Goal: Task Accomplishment & Management: Use online tool/utility

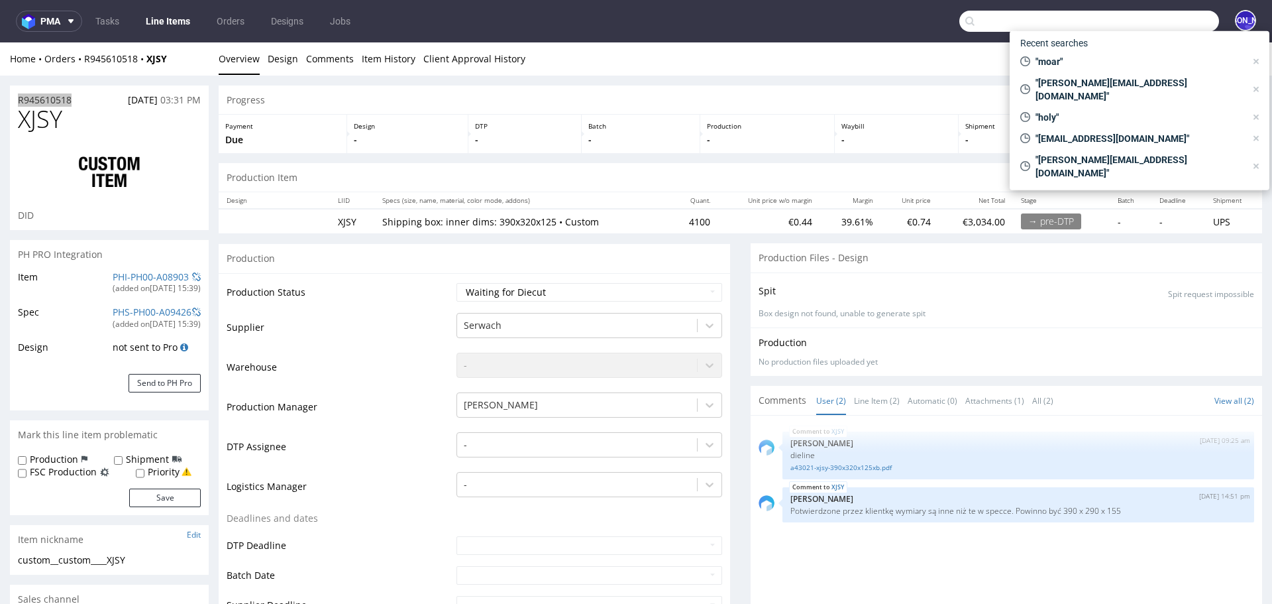
scroll to position [3, 0]
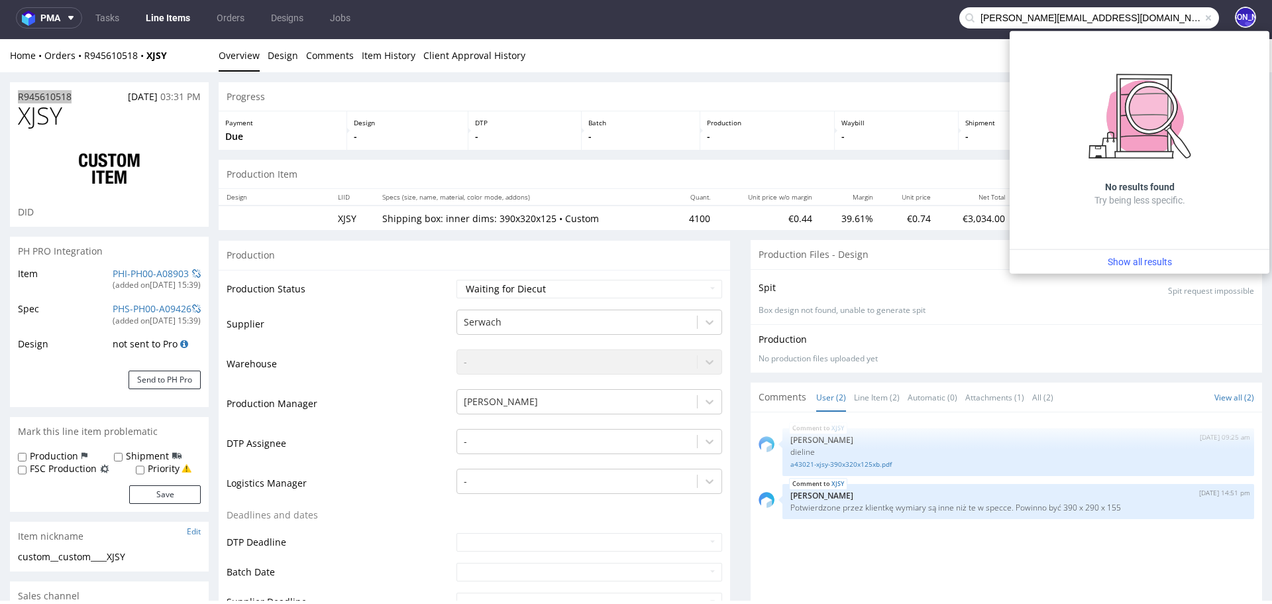
type input "[PERSON_NAME][EMAIL_ADDRESS][DOMAIN_NAME]"
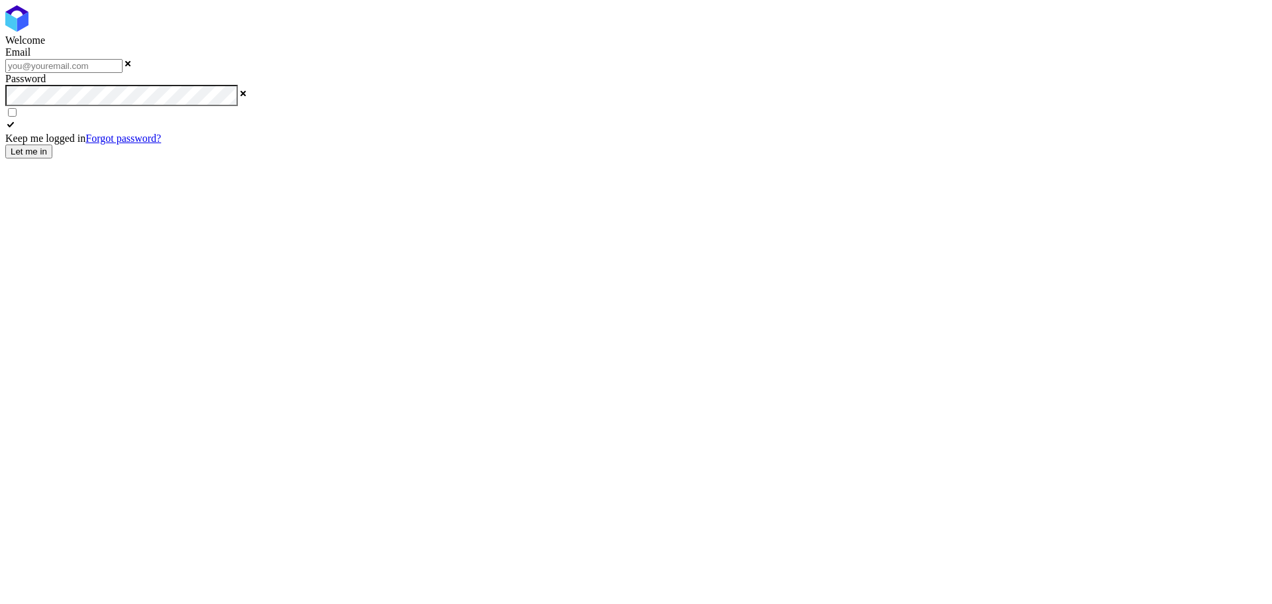
type input "[EMAIL_ADDRESS][DOMAIN_NAME]"
click at [52, 158] on button "Let me in" at bounding box center [28, 151] width 47 height 14
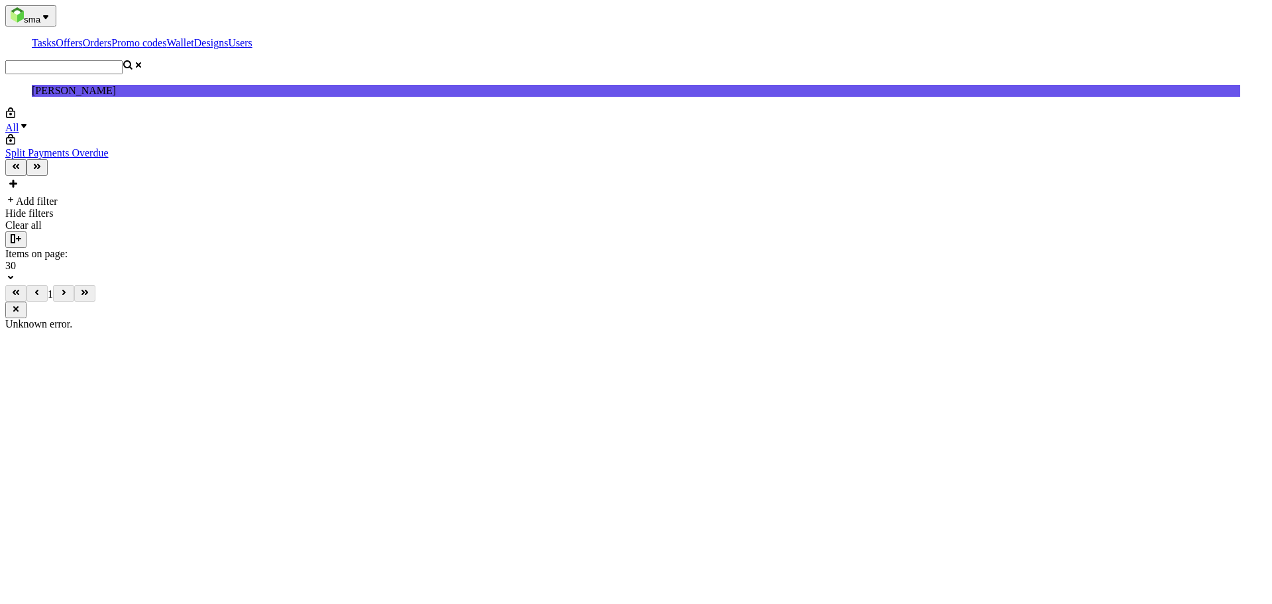
click at [123, 60] on input "text" at bounding box center [63, 67] width 117 height 14
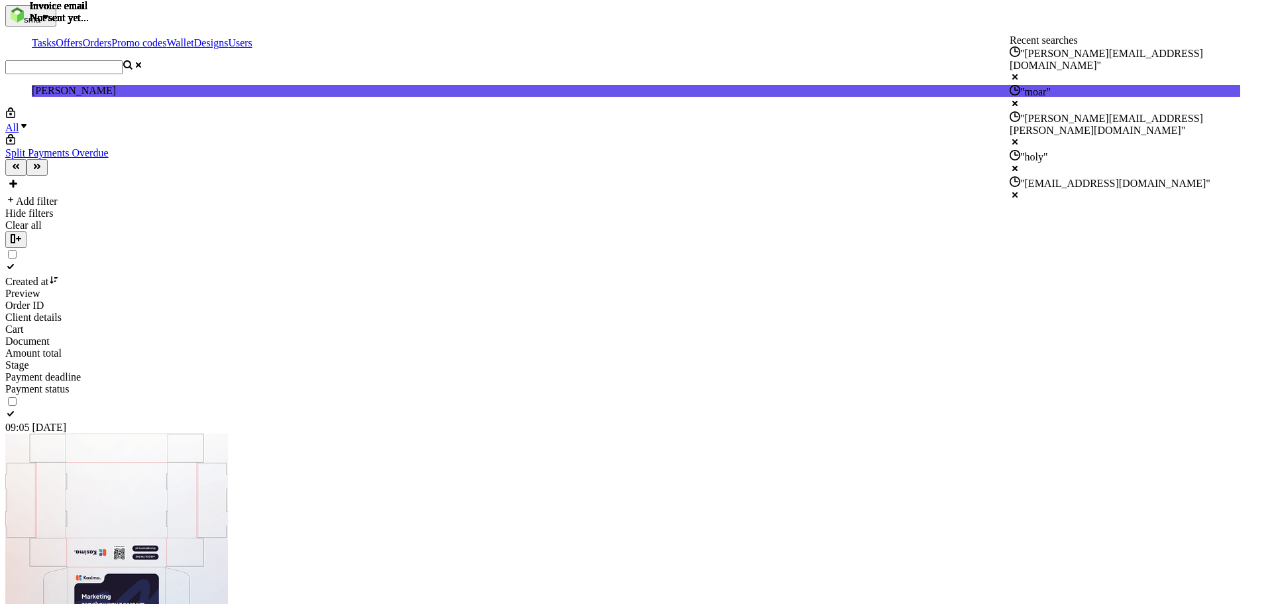
paste input "juan@merchery.co"
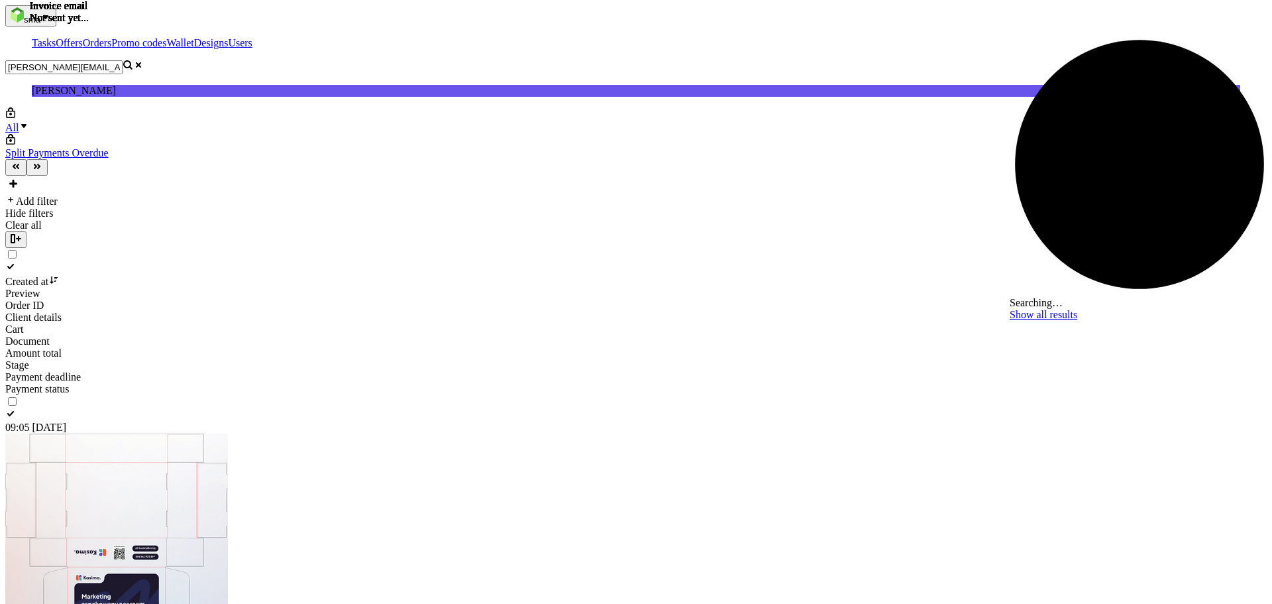
type input "juan@merchery.co"
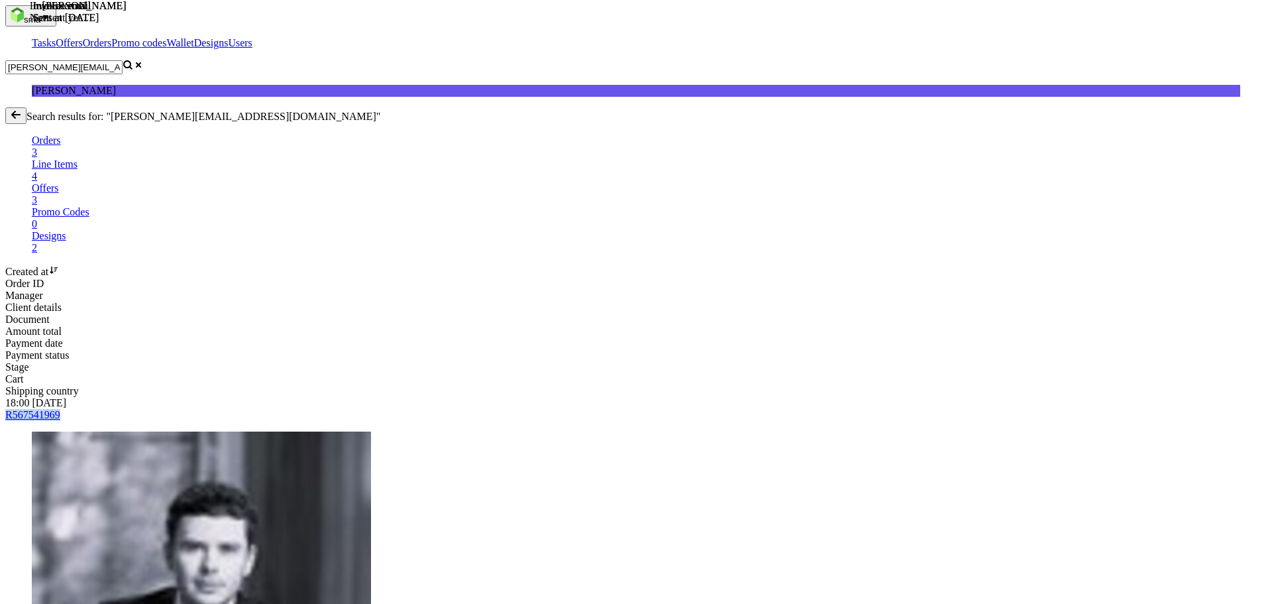
drag, startPoint x: 212, startPoint y: 162, endPoint x: 138, endPoint y: 160, distance: 74.2
click at [138, 409] on div "R567541969" at bounding box center [636, 415] width 1262 height 12
copy span "R567541969"
drag, startPoint x: 209, startPoint y: 168, endPoint x: 608, endPoint y: 4, distance: 431.8
click at [221, 409] on div "R567541969" at bounding box center [636, 415] width 1262 height 12
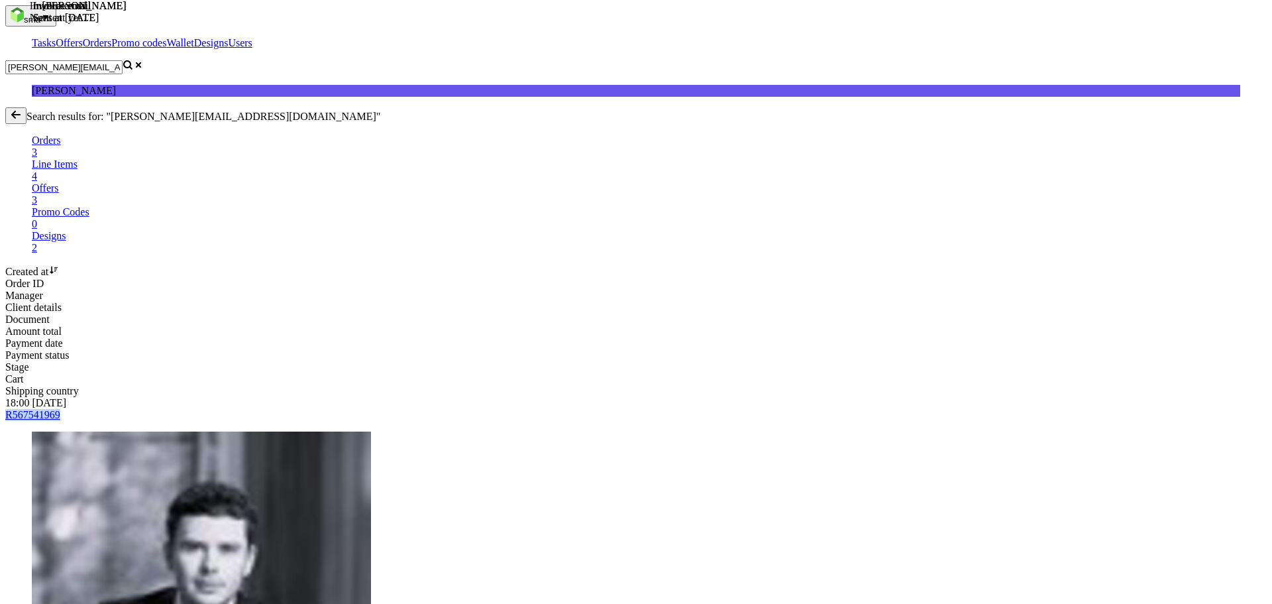
drag, startPoint x: 210, startPoint y: 162, endPoint x: 139, endPoint y: 160, distance: 70.9
click at [139, 409] on div "R567541969" at bounding box center [636, 415] width 1262 height 12
copy span "R567541969"
click at [60, 409] on span "R567541969" at bounding box center [32, 414] width 55 height 11
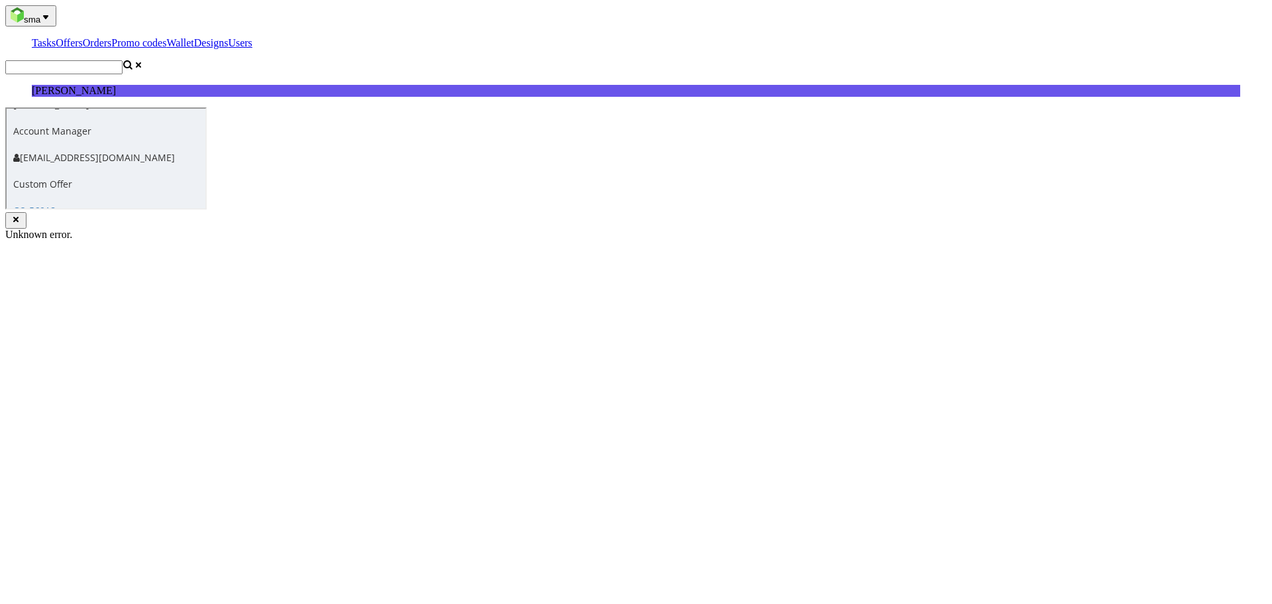
scroll to position [568, 0]
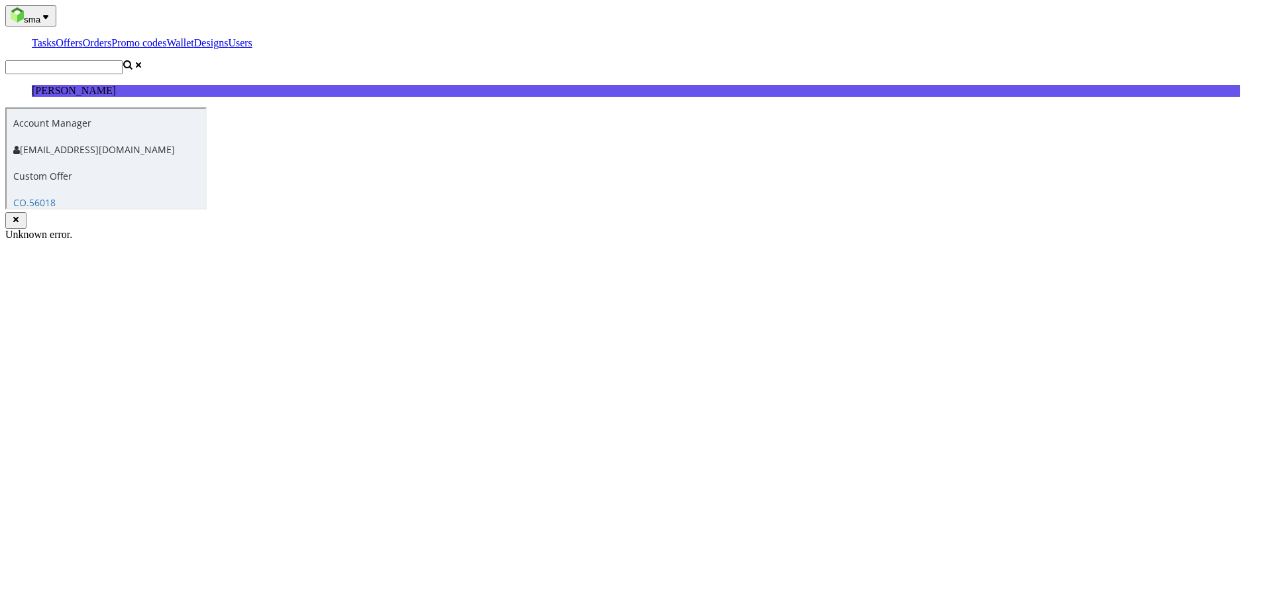
copy link "GEIK"
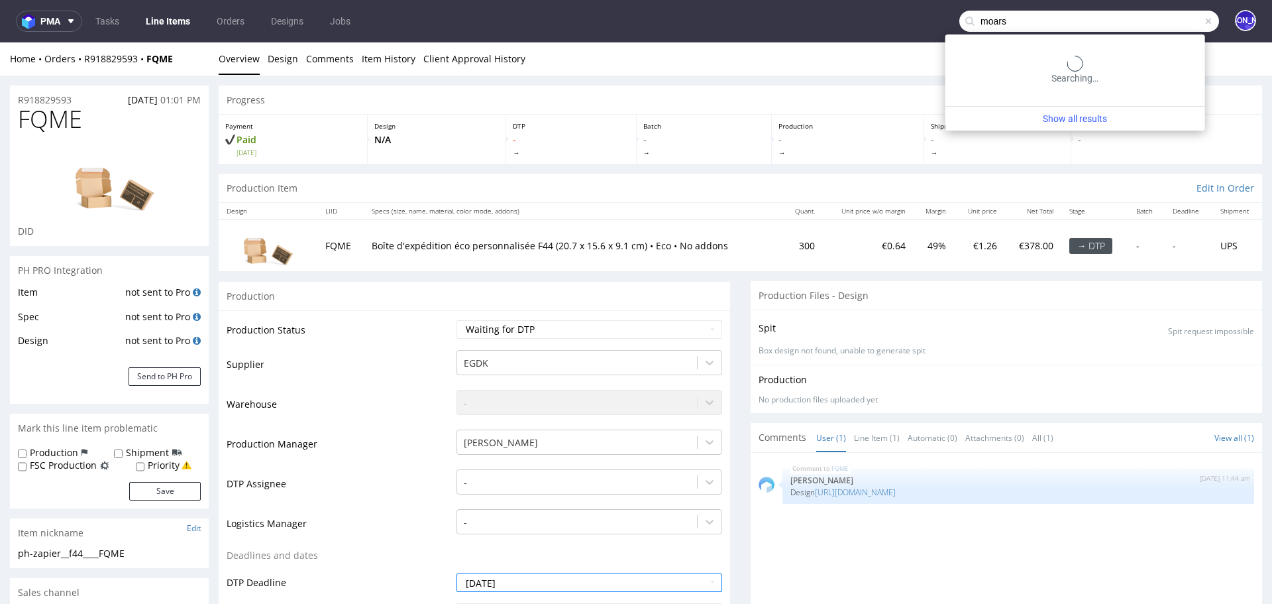
type input "moars"
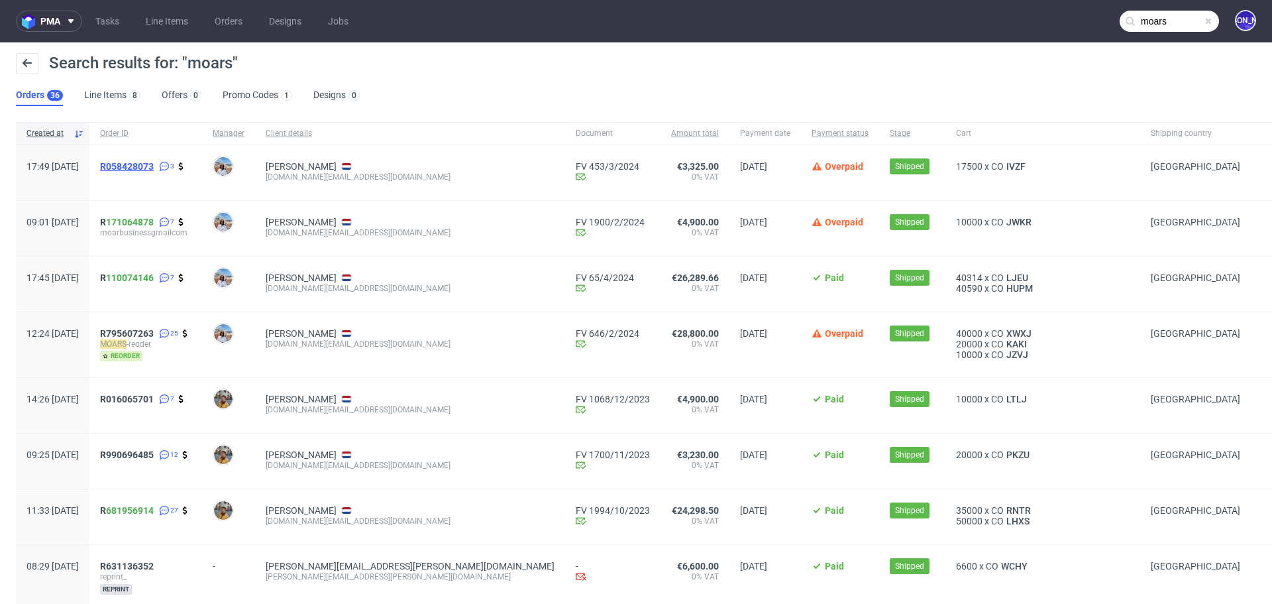
click at [154, 162] on span "R058428073" at bounding box center [127, 166] width 54 height 11
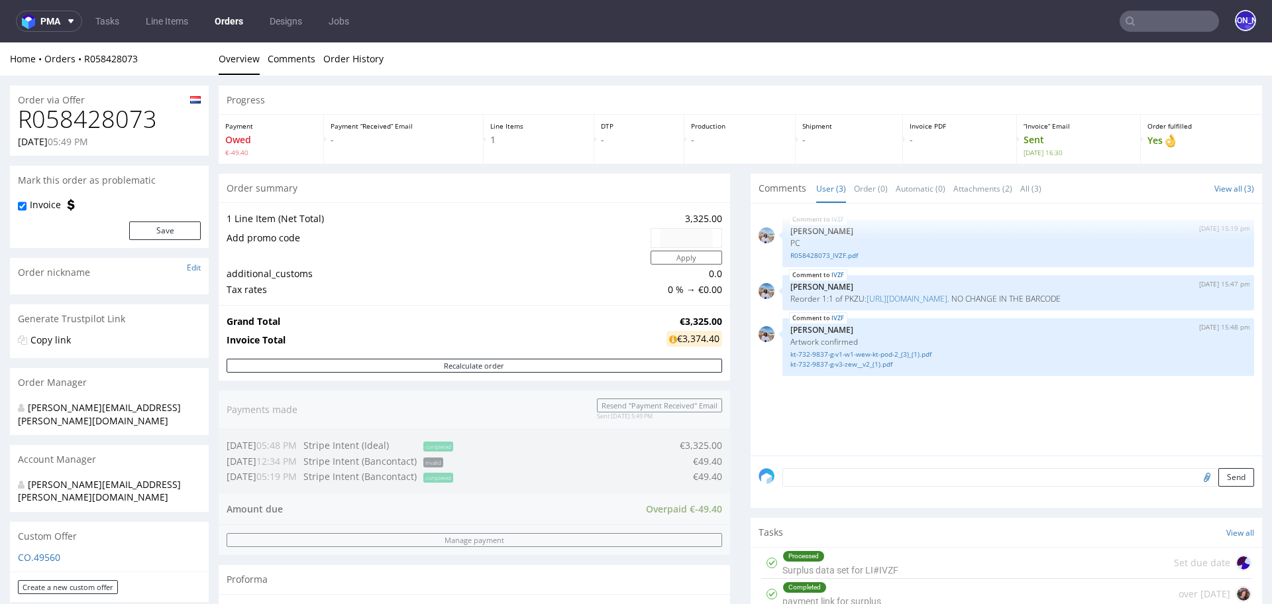
type input "moars"
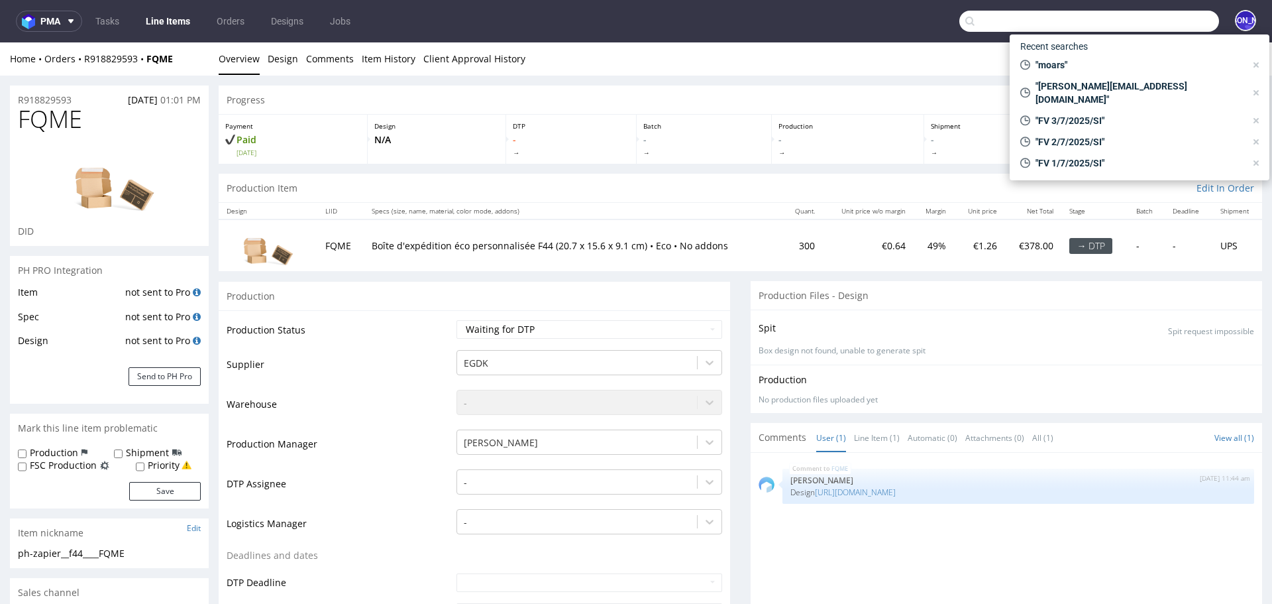
click at [1164, 11] on input "text" at bounding box center [1090, 21] width 260 height 21
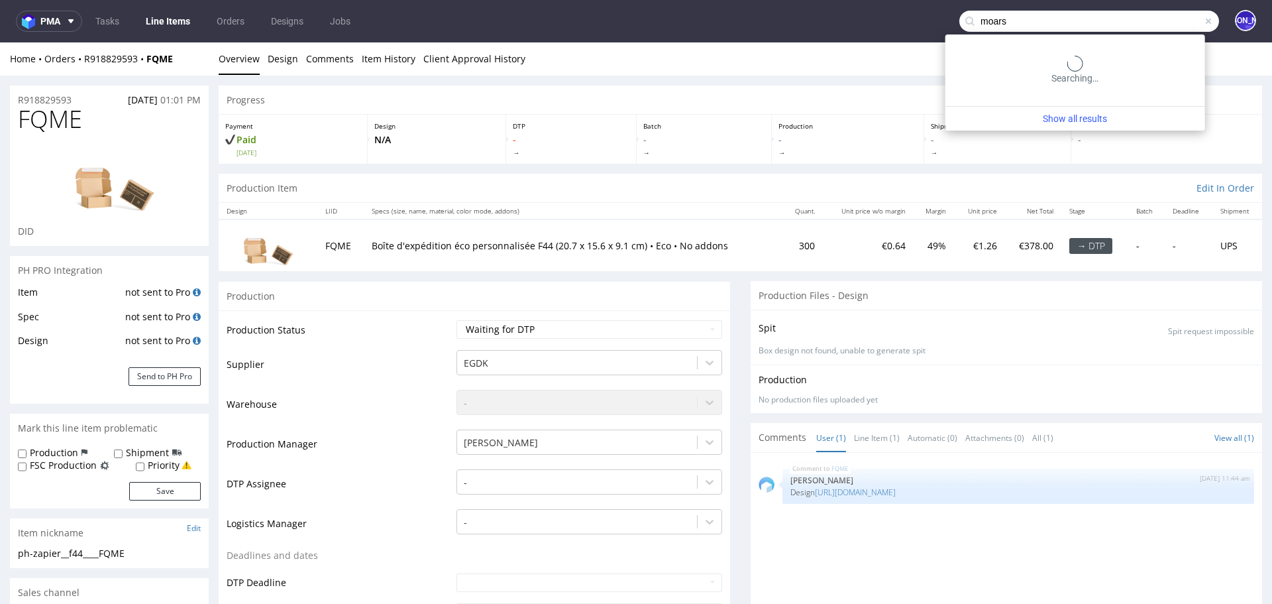
type input "moars"
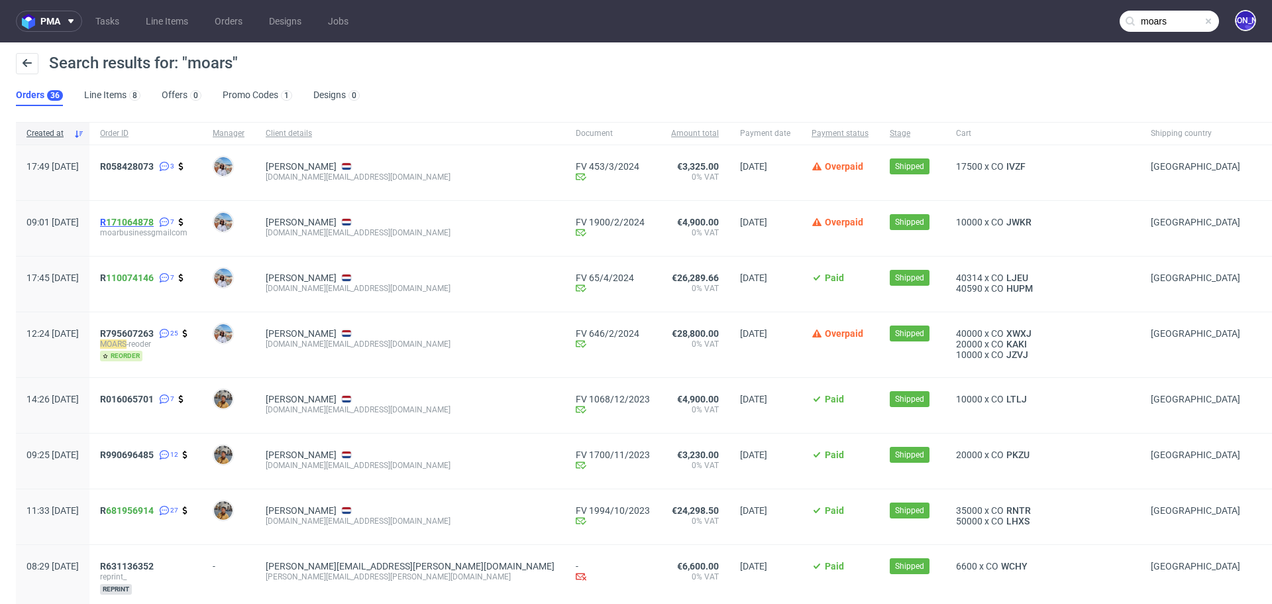
click at [154, 221] on link "171064878" at bounding box center [130, 222] width 48 height 11
click at [142, 223] on span "R 171064878" at bounding box center [127, 222] width 54 height 11
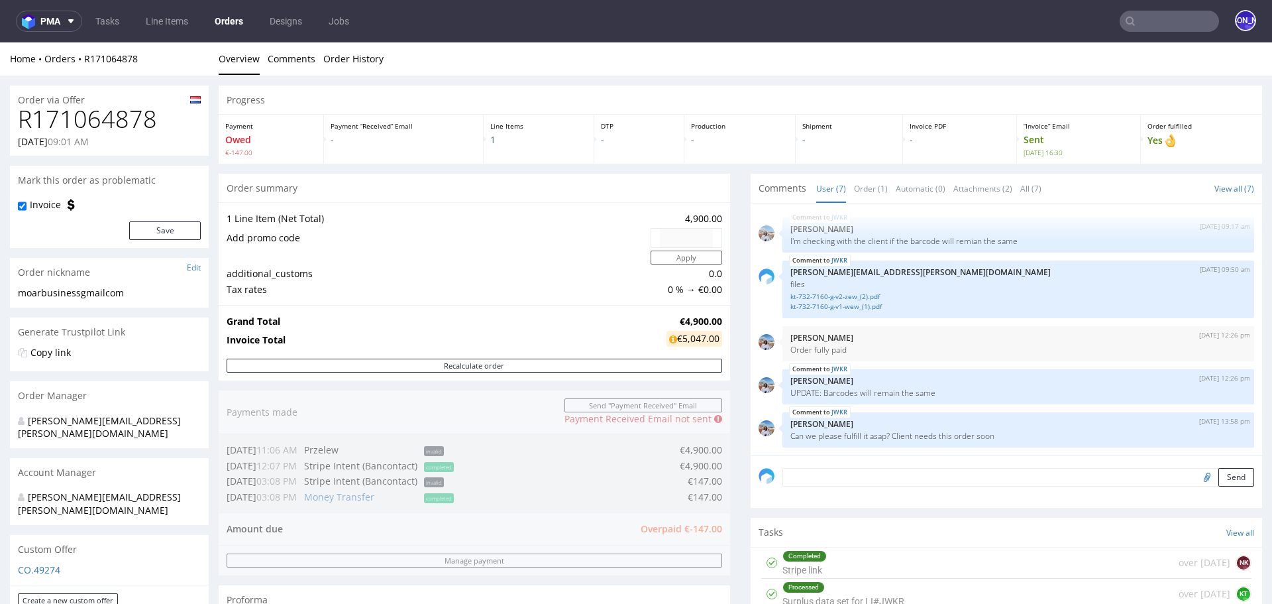
click at [1143, 25] on input "text" at bounding box center [1169, 21] width 99 height 21
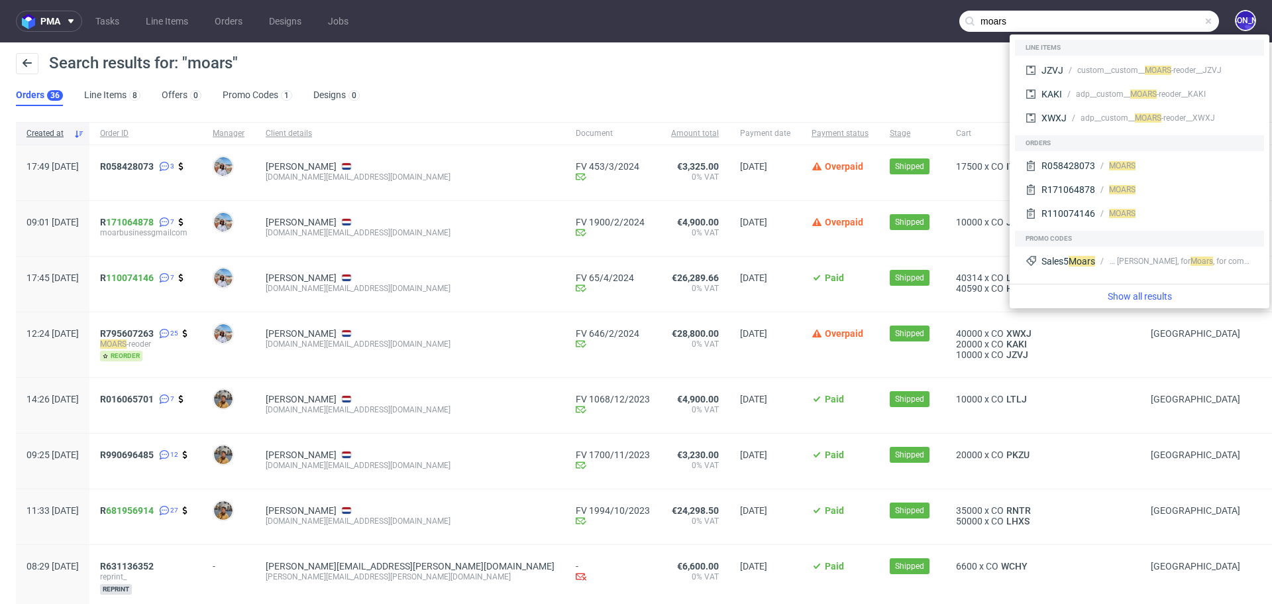
drag, startPoint x: 1163, startPoint y: 25, endPoint x: 951, endPoint y: 13, distance: 212.4
click at [960, 13] on input "moars" at bounding box center [1090, 21] width 260 height 21
paste input "giftpoint.co.uk"
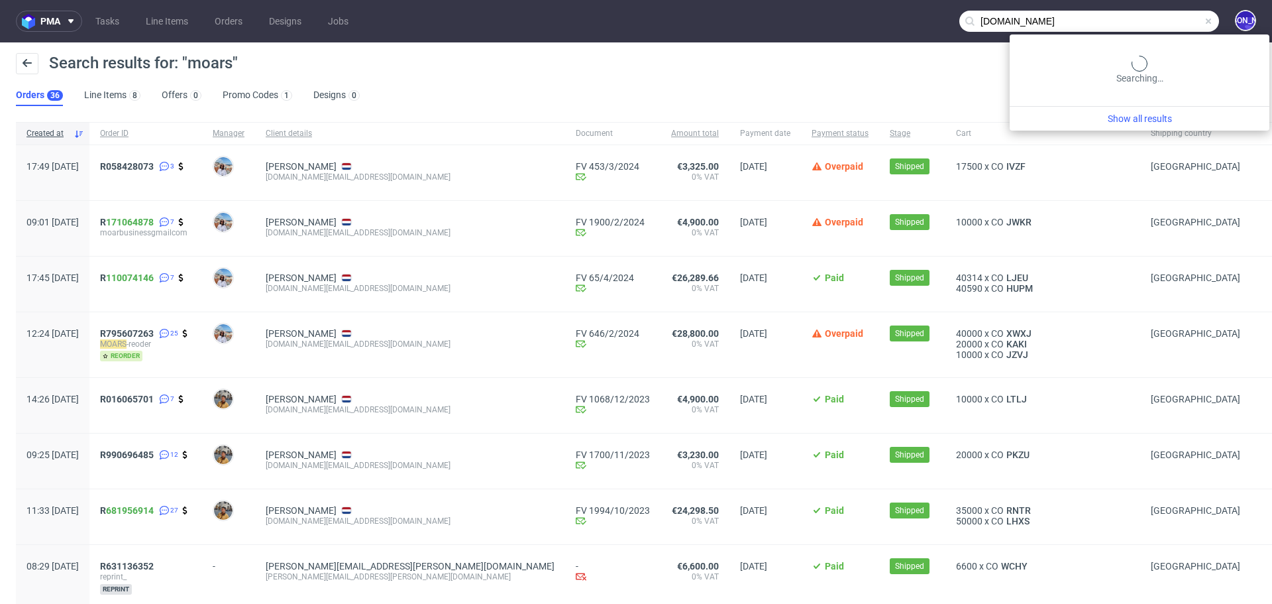
type input "giftpoint.co.uk"
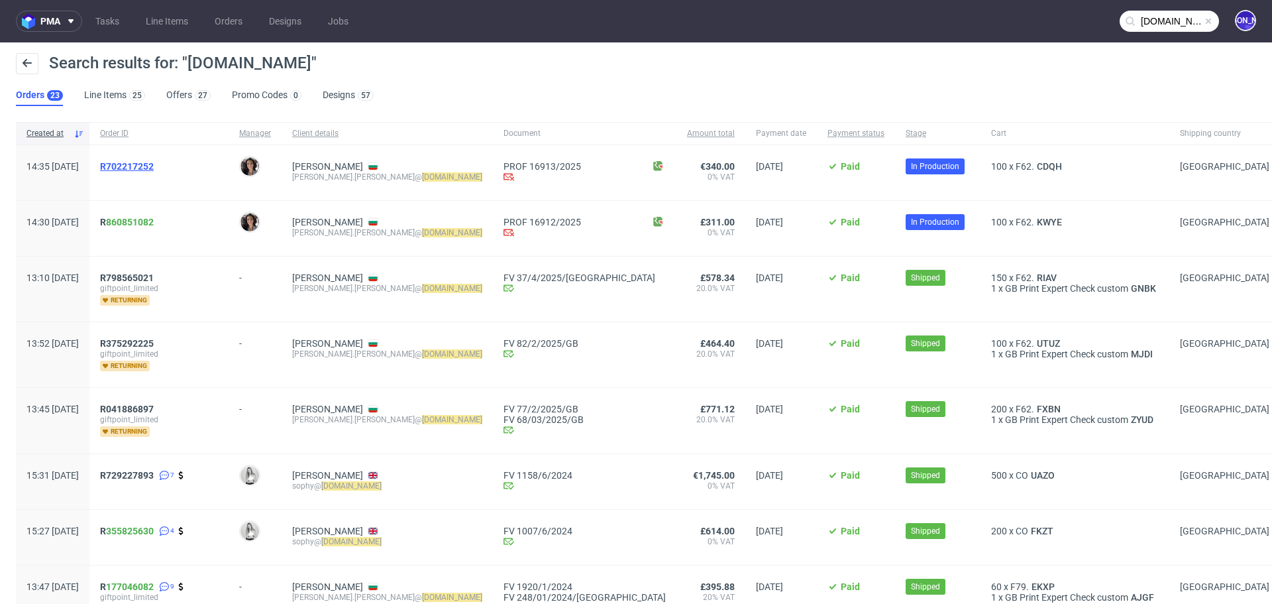
click at [154, 162] on span "R702217252" at bounding box center [127, 166] width 54 height 11
click at [142, 220] on span "R 860851082" at bounding box center [127, 222] width 54 height 11
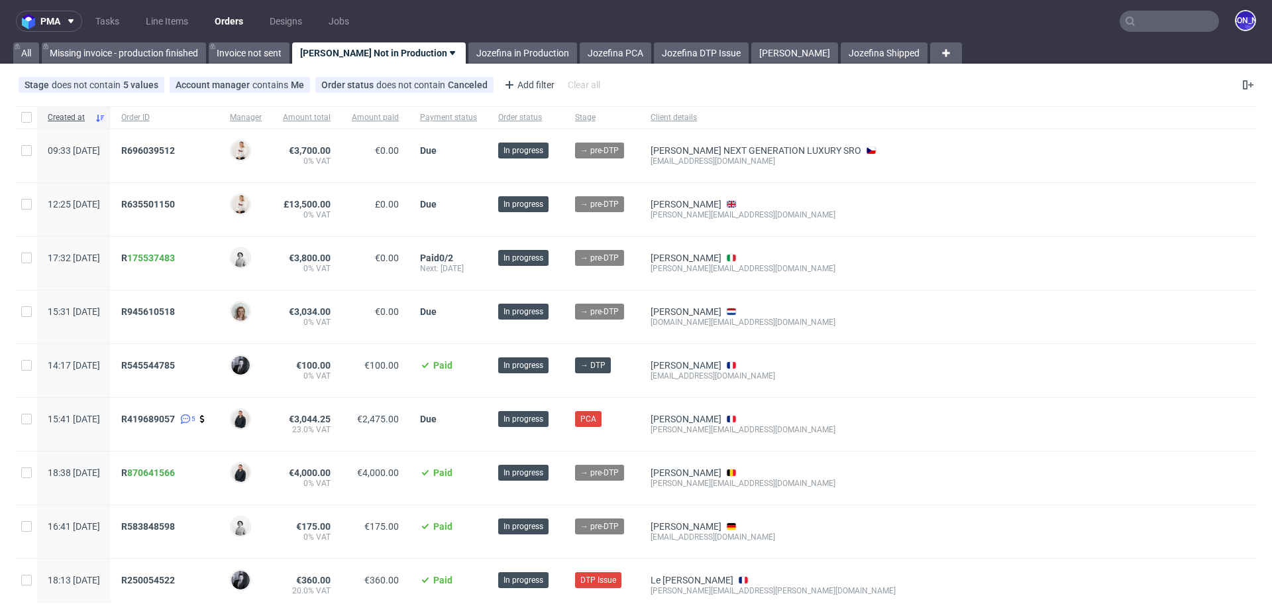
click at [1170, 30] on input "text" at bounding box center [1169, 21] width 99 height 21
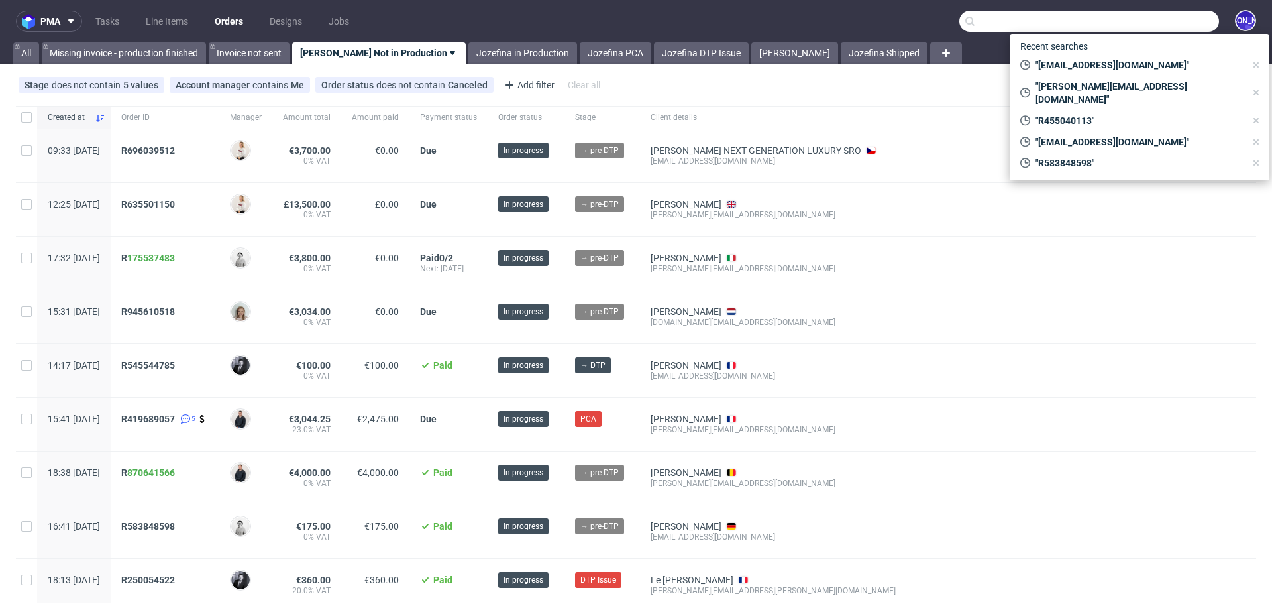
paste input "@koreanskincare.com"
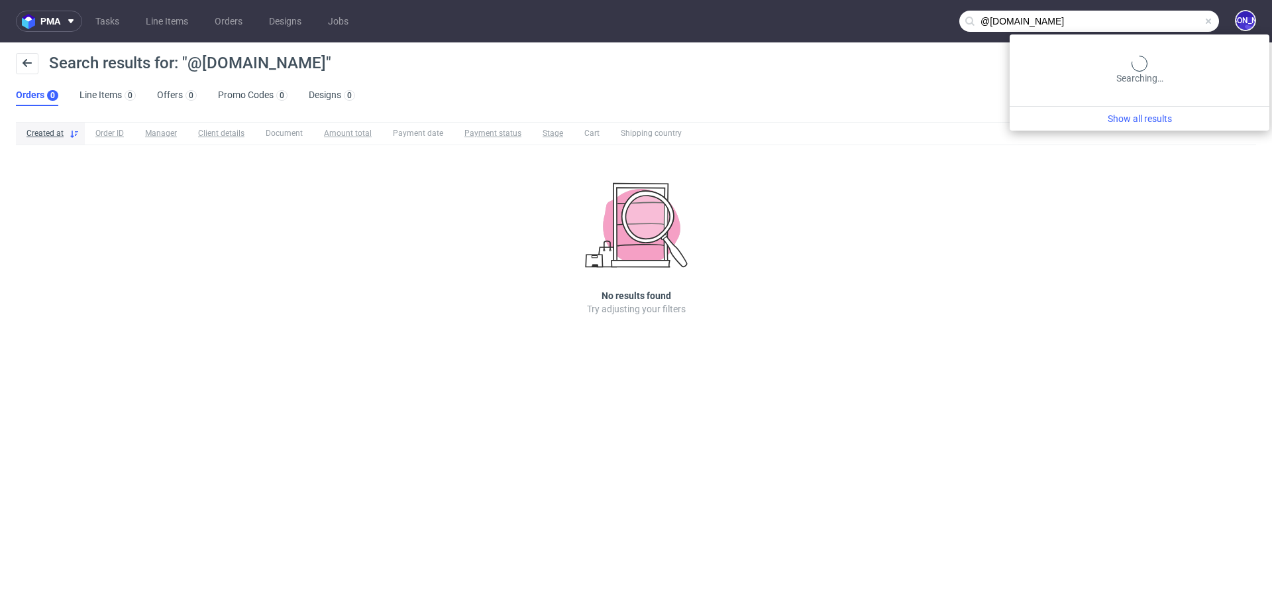
click at [1162, 22] on input "@koreanskincare.com" at bounding box center [1090, 21] width 260 height 21
type input "moar"
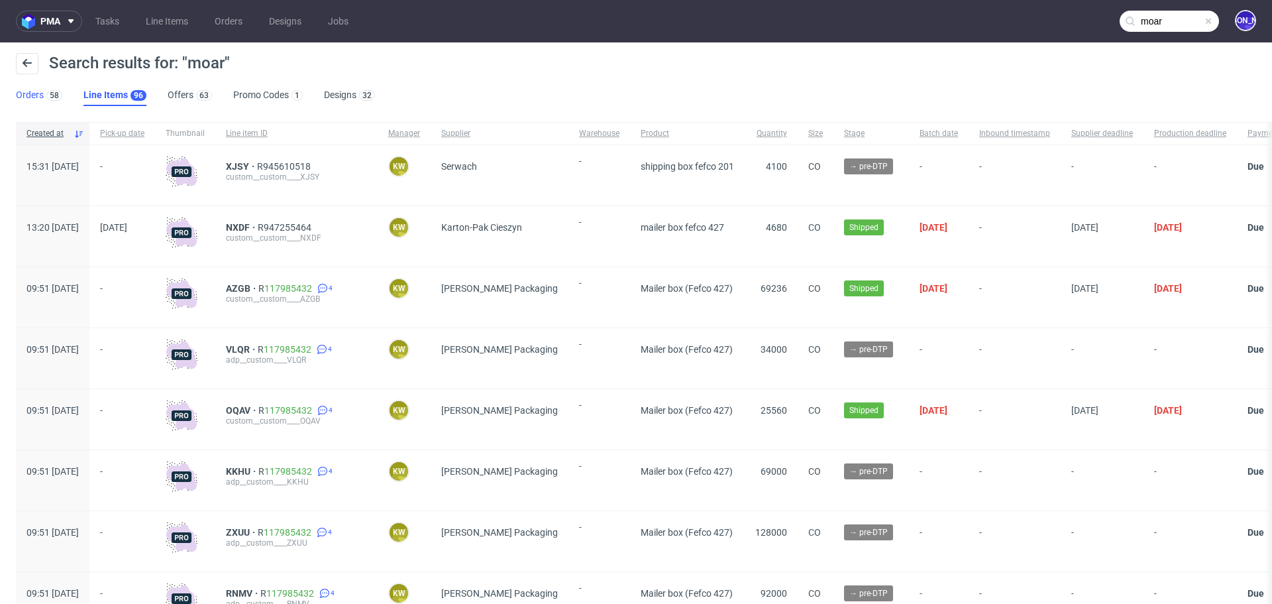
click at [32, 96] on link "Orders 58" at bounding box center [39, 95] width 46 height 21
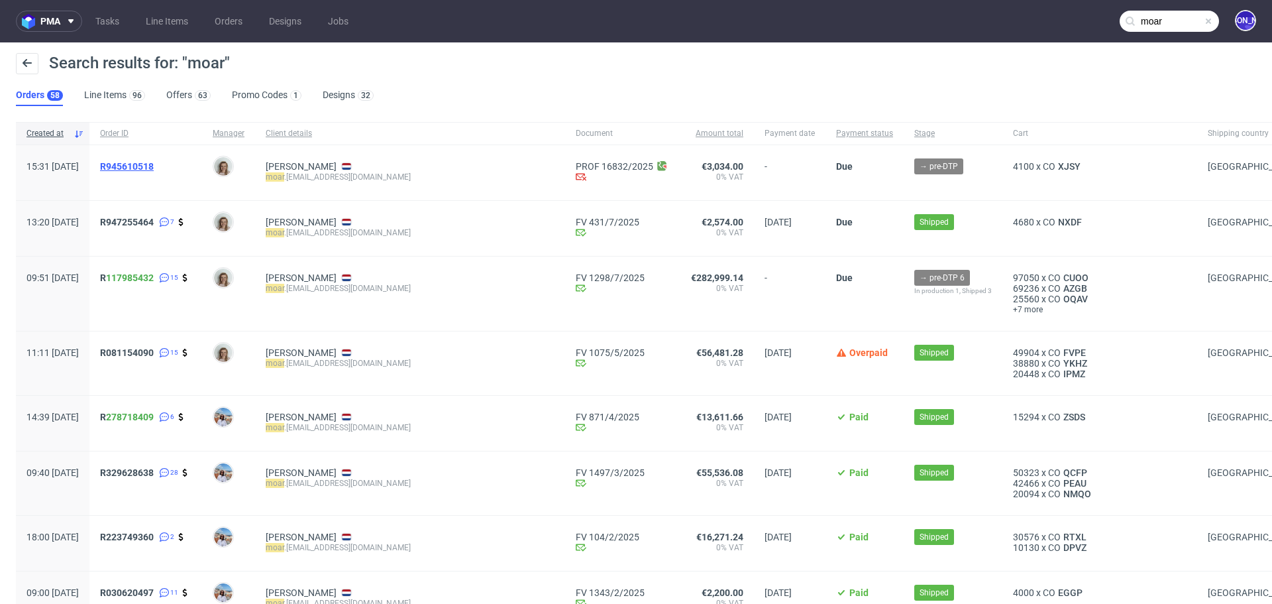
click at [144, 166] on span "R945610518" at bounding box center [127, 166] width 54 height 11
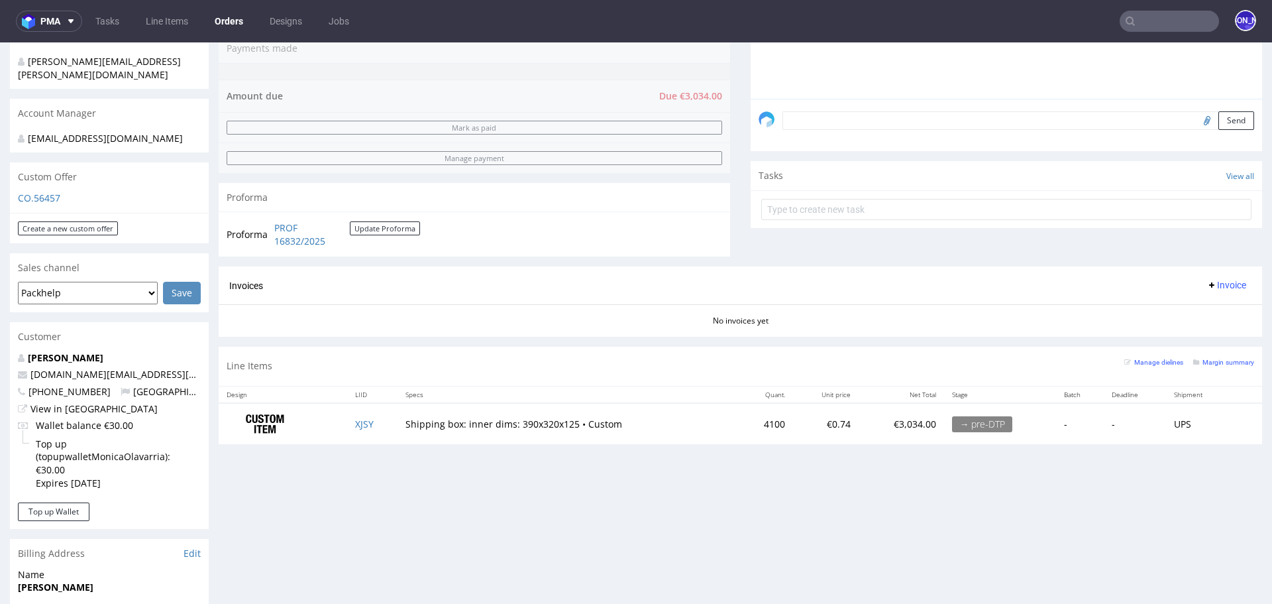
scroll to position [372, 0]
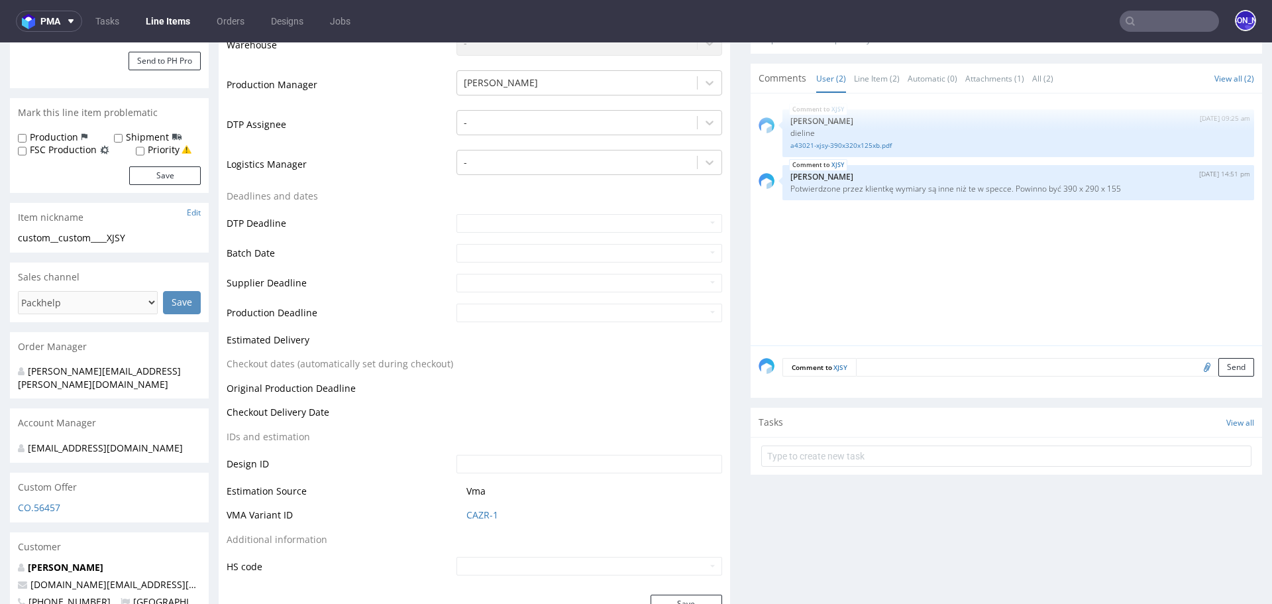
scroll to position [327, 0]
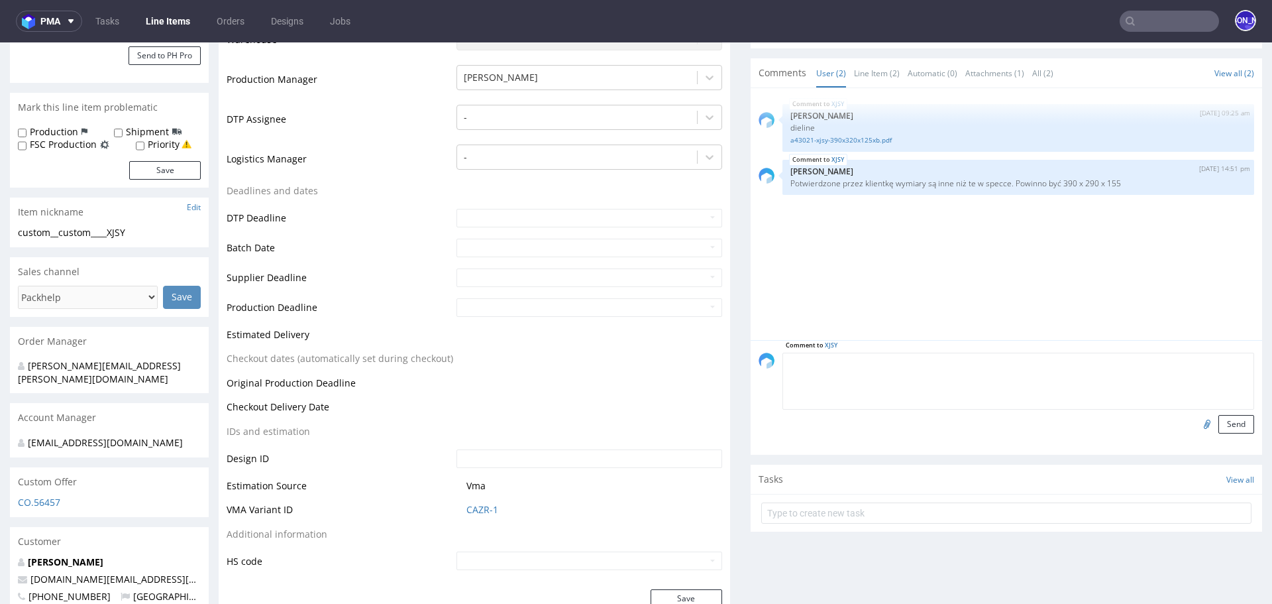
click at [889, 359] on textarea at bounding box center [1019, 381] width 472 height 57
type textarea "design od klienta"
click at [1196, 423] on input "file" at bounding box center [1205, 423] width 19 height 17
type input "C:\fakepath\fefco-201-390-x-320-x-155-mm_final.pdf"
click at [1219, 419] on button "Send" at bounding box center [1237, 424] width 36 height 19
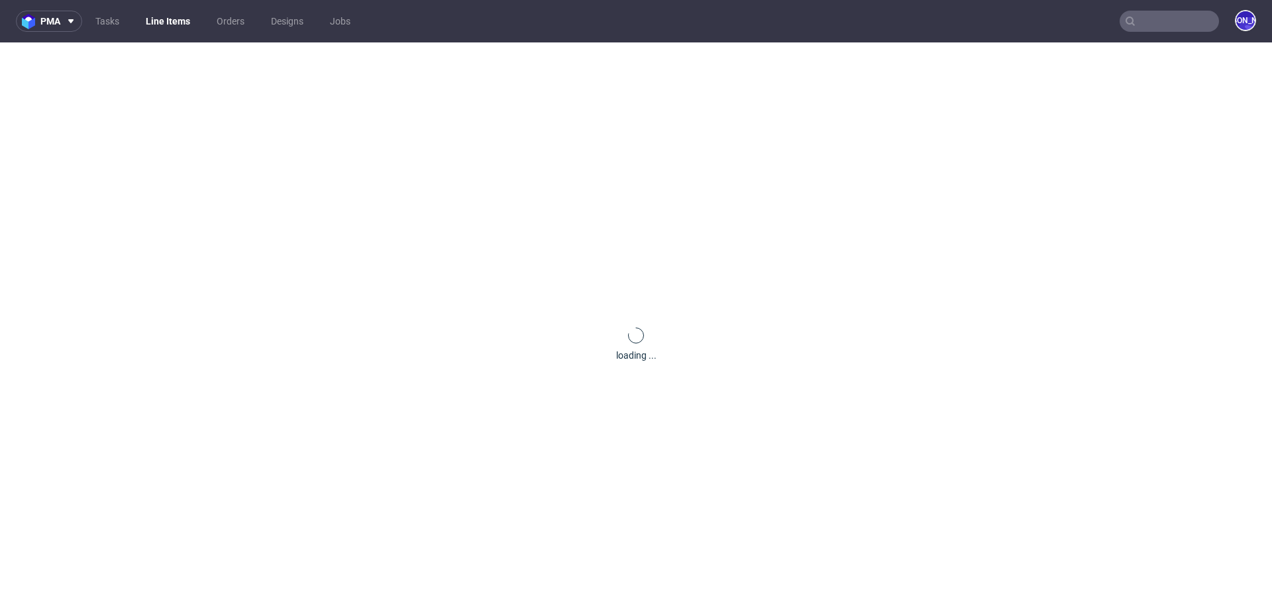
scroll to position [0, 0]
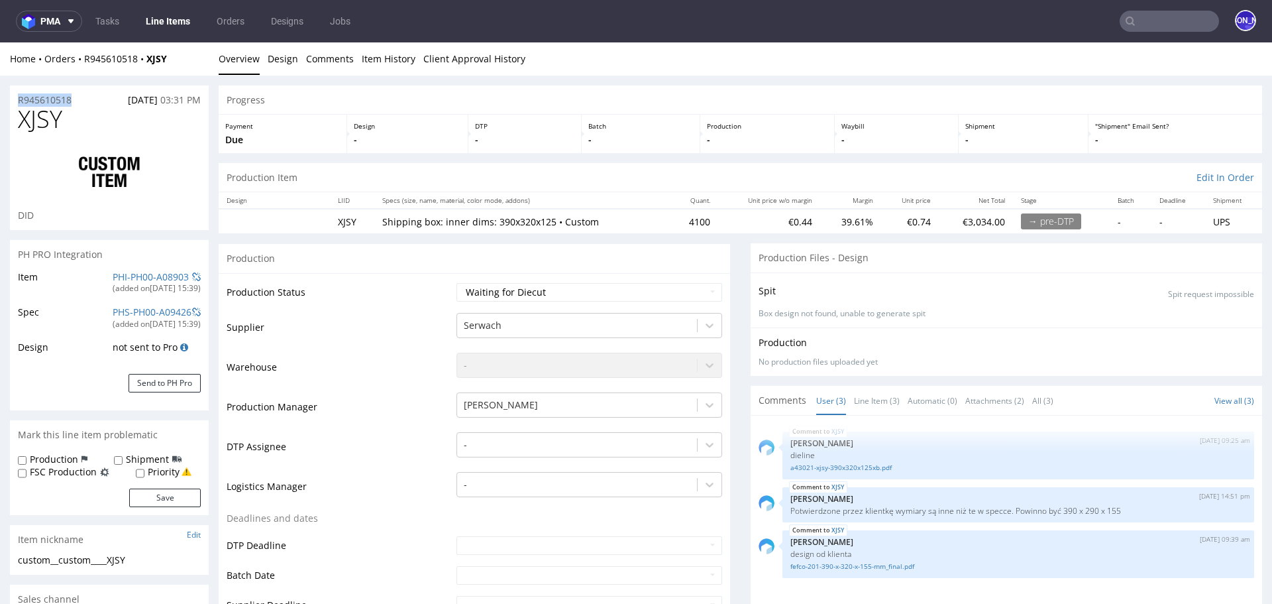
drag, startPoint x: 76, startPoint y: 99, endPoint x: 0, endPoint y: 100, distance: 76.2
copy p "R945610518"
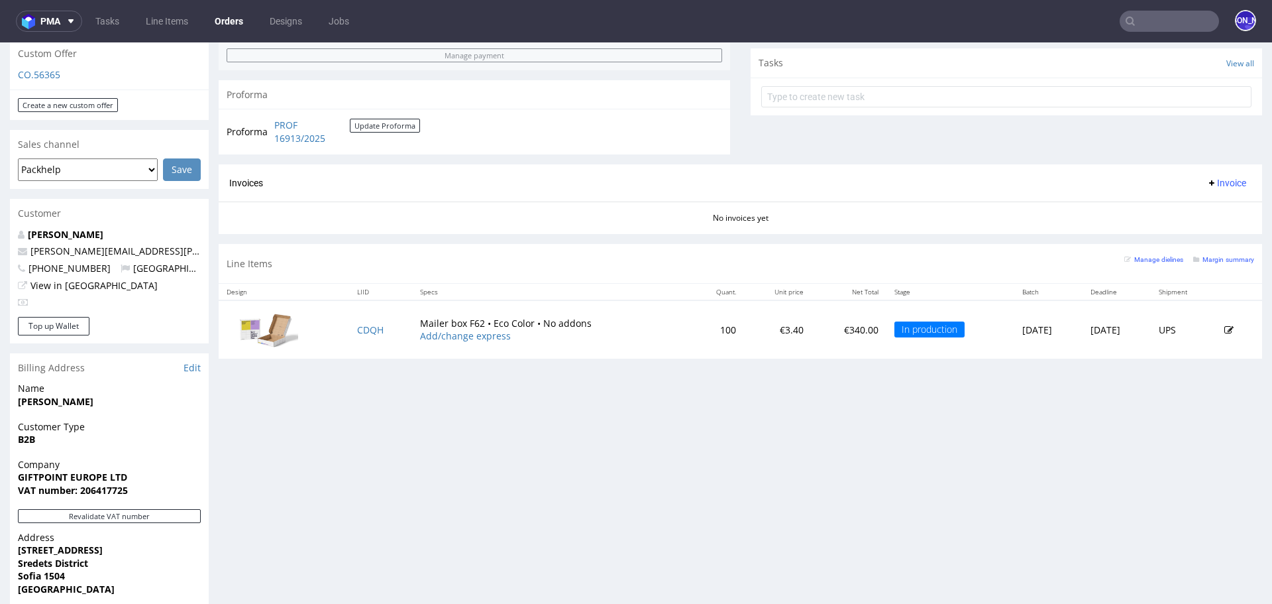
scroll to position [670, 0]
